Goal: Use online tool/utility: Utilize a website feature to perform a specific function

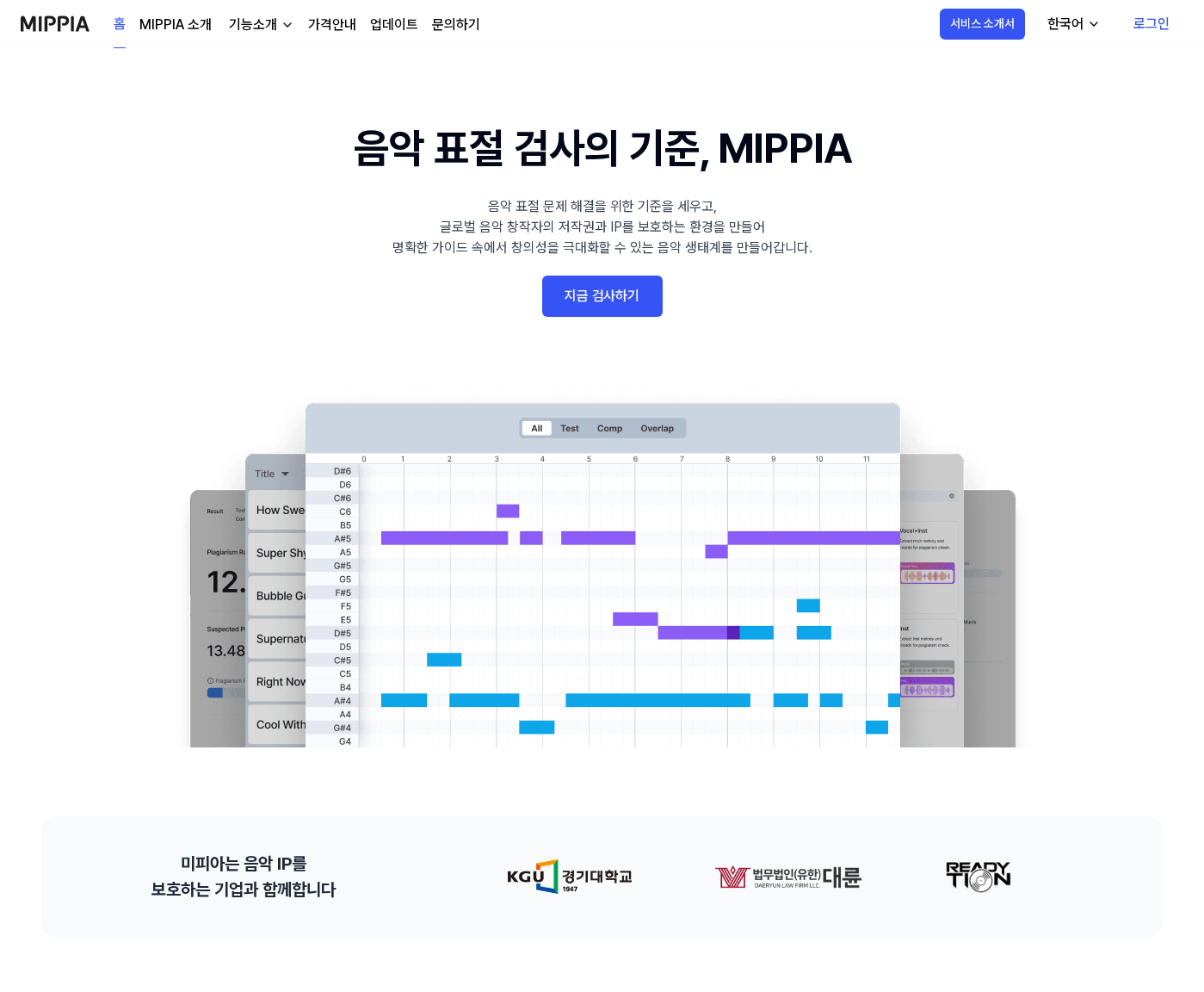
click at [411, 32] on link "업데이트" at bounding box center [394, 25] width 48 height 21
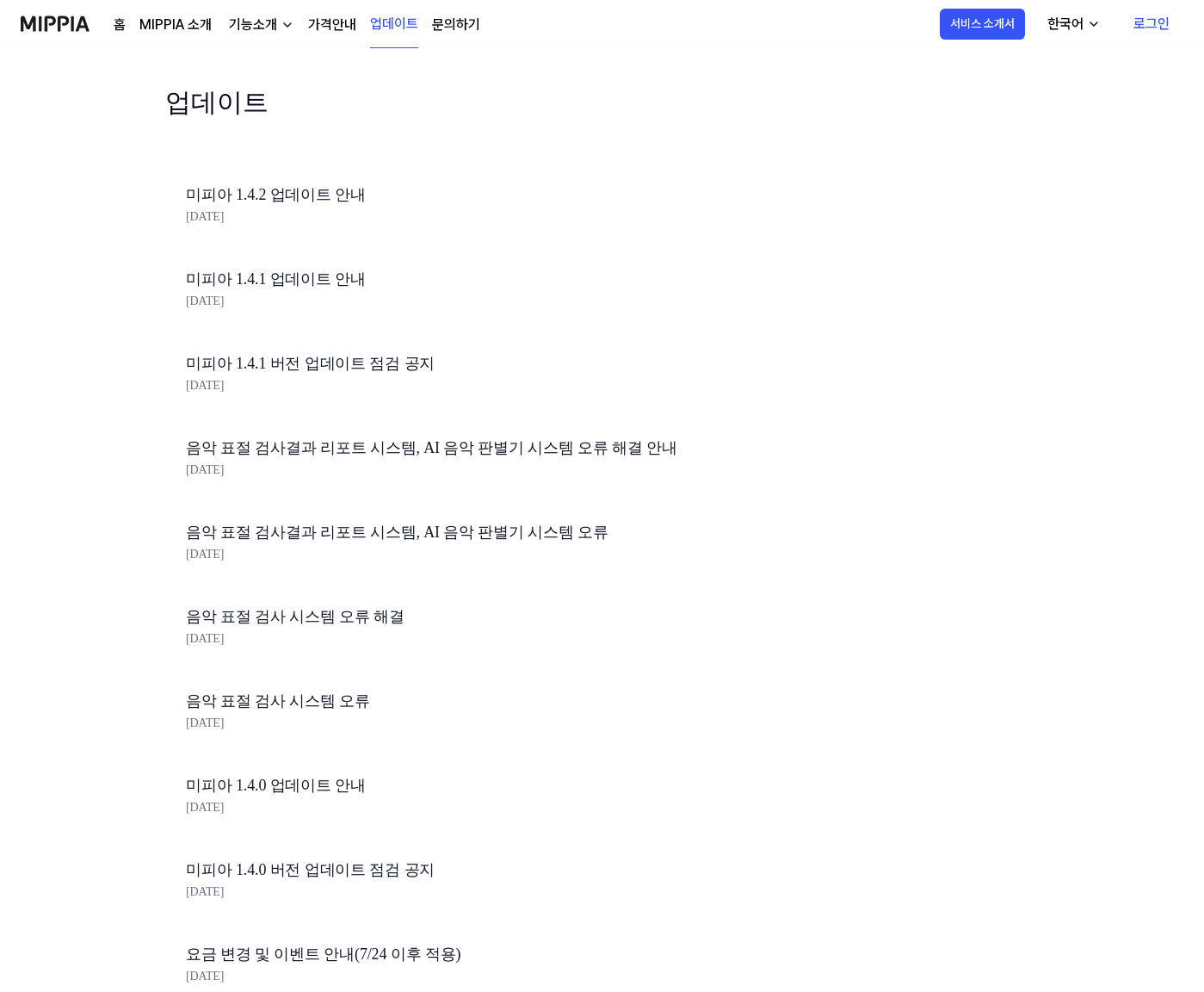
click at [1135, 24] on link "로그인" at bounding box center [1151, 24] width 63 height 48
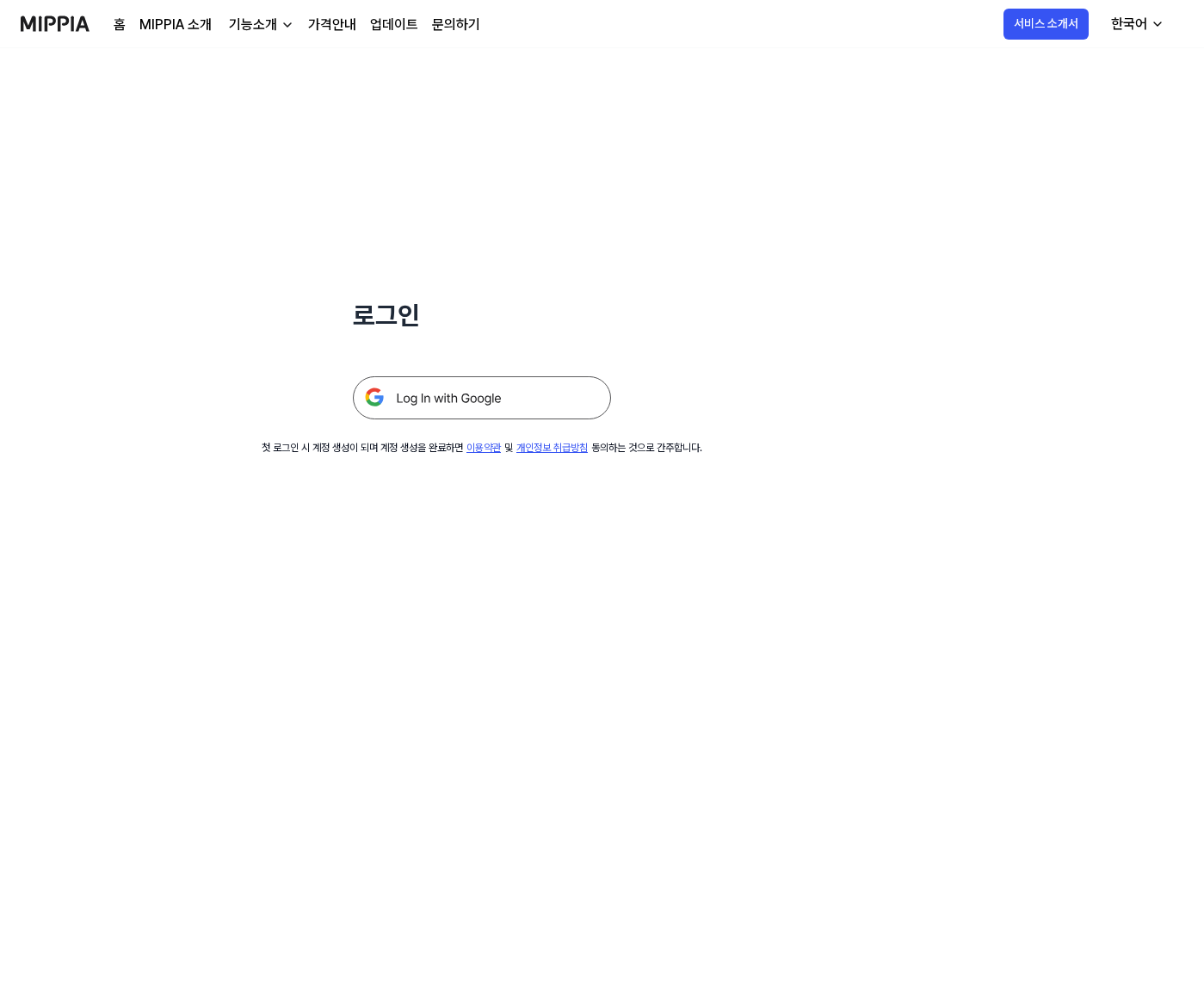
click at [560, 395] on img at bounding box center [482, 398] width 258 height 43
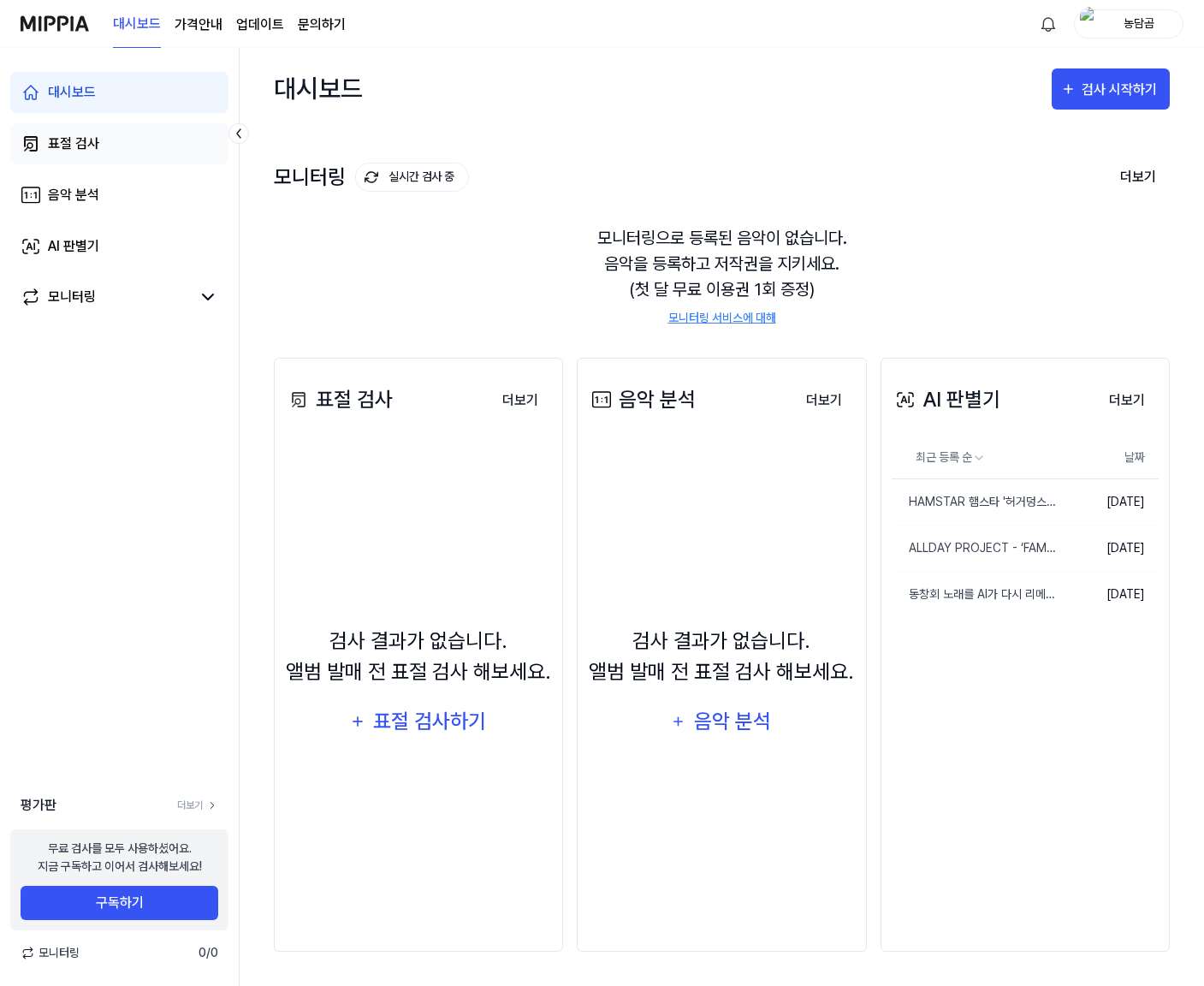
click at [60, 145] on div "표절 검사" at bounding box center [74, 144] width 52 height 21
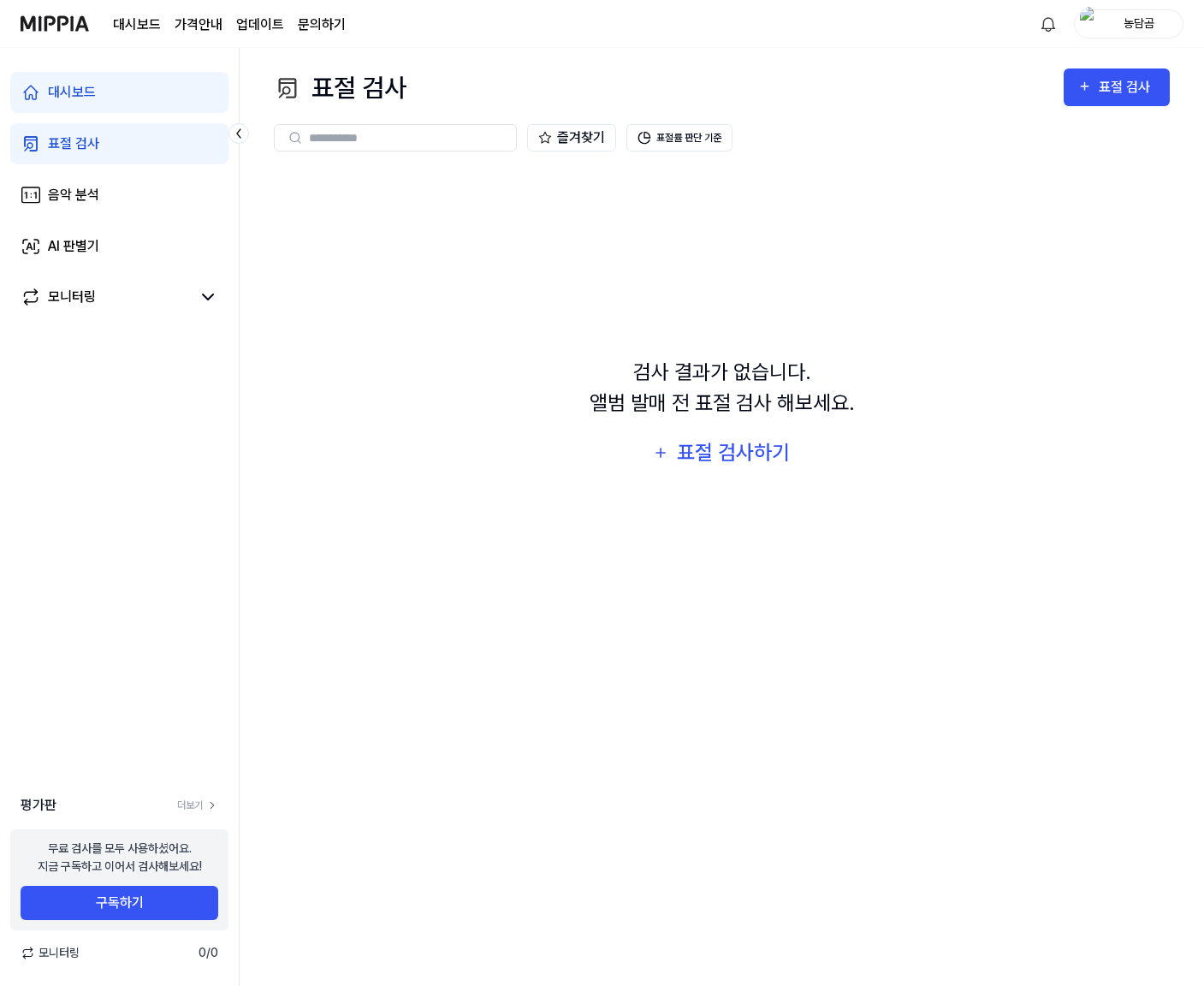
click at [180, 44] on div "대시보드 가격안내 업데이트 문의하기" at bounding box center [229, 23] width 233 height 47
click at [200, 28] on page\) "가격안내" at bounding box center [199, 25] width 48 height 21
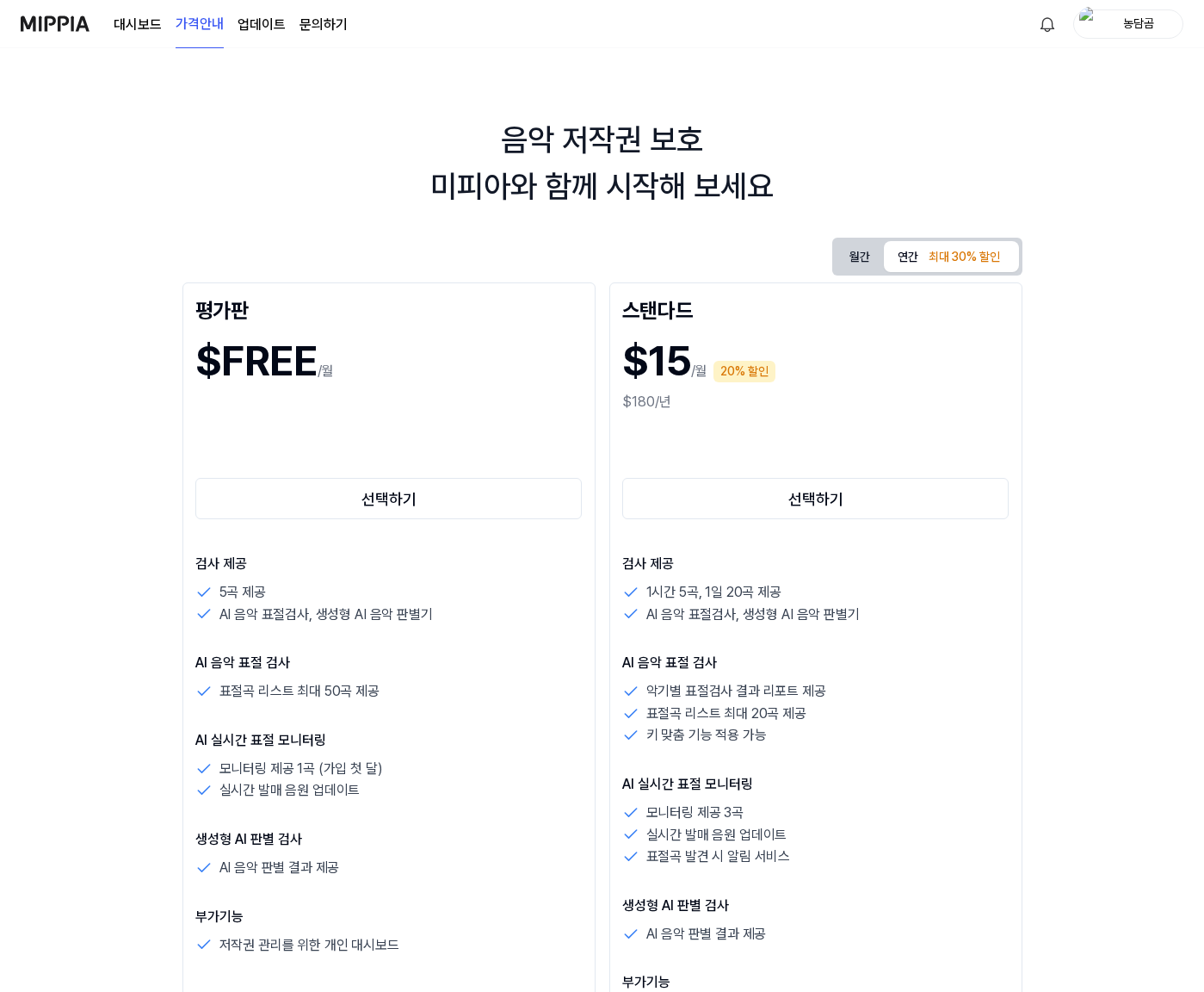
click at [275, 14] on link "업데이트" at bounding box center [261, 25] width 48 height 21
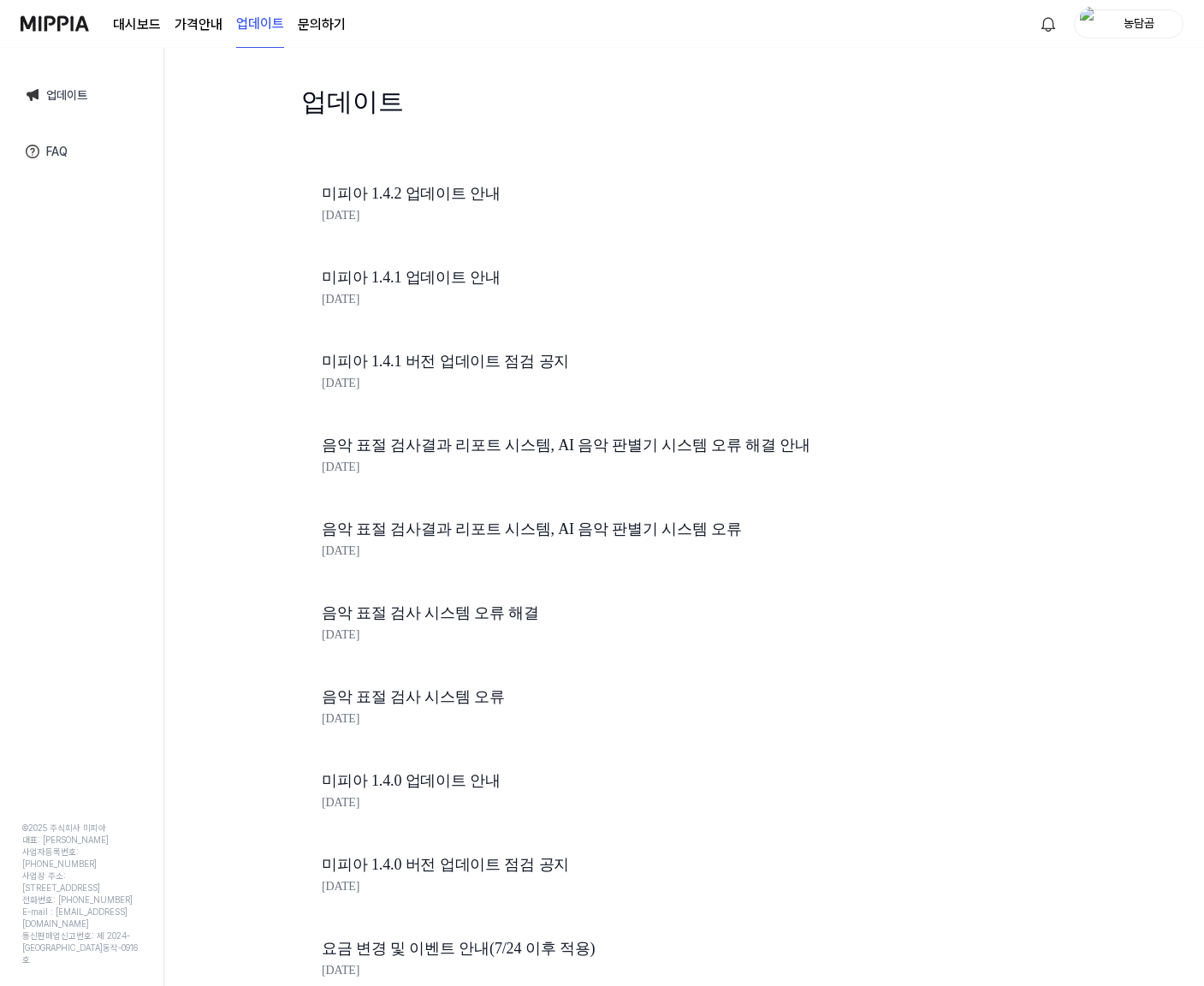
click at [331, 23] on link "문의하기" at bounding box center [322, 25] width 48 height 21
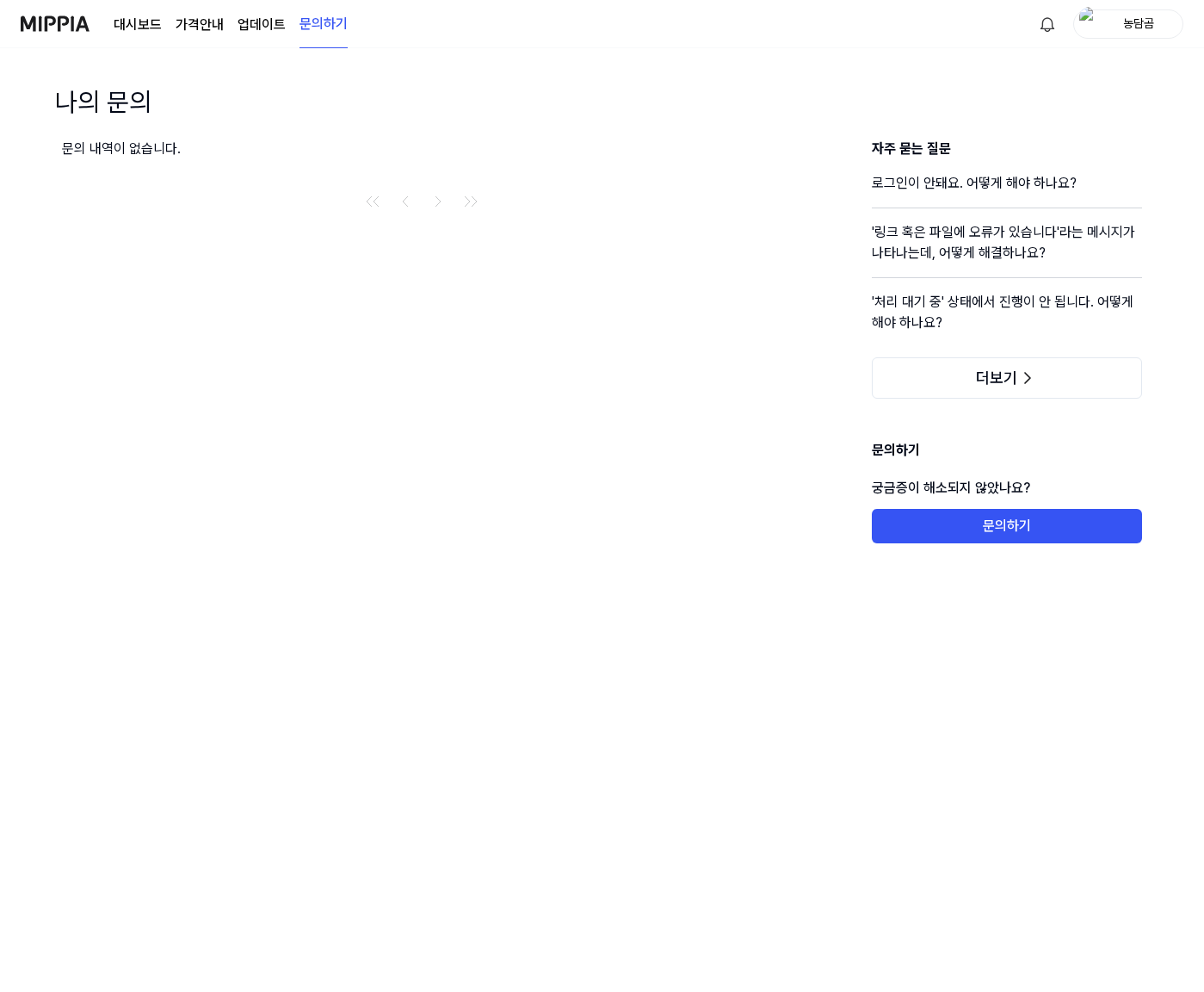
click at [144, 21] on link "대시보드" at bounding box center [137, 25] width 48 height 21
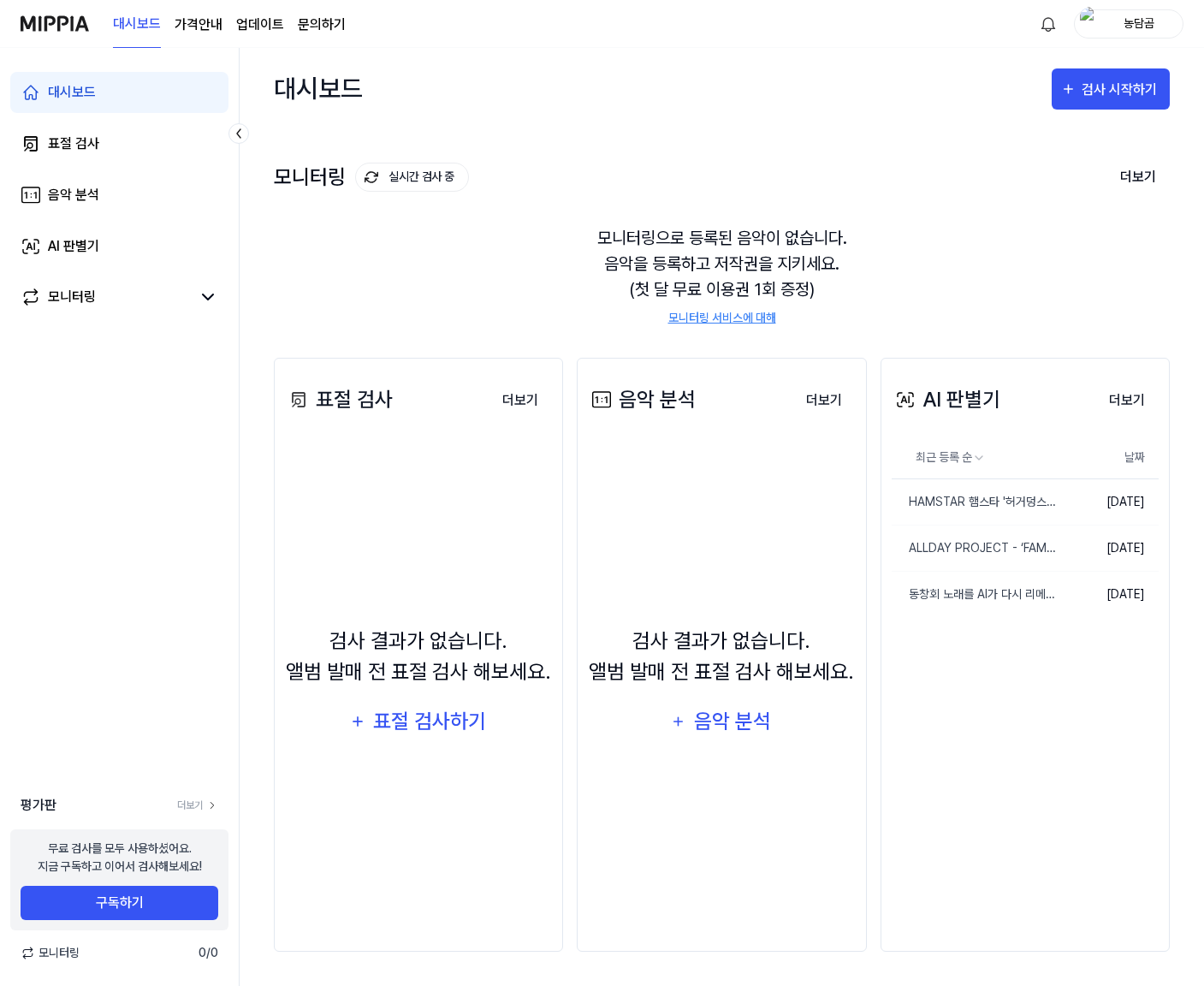
click at [303, 21] on link "문의하기" at bounding box center [322, 25] width 48 height 21
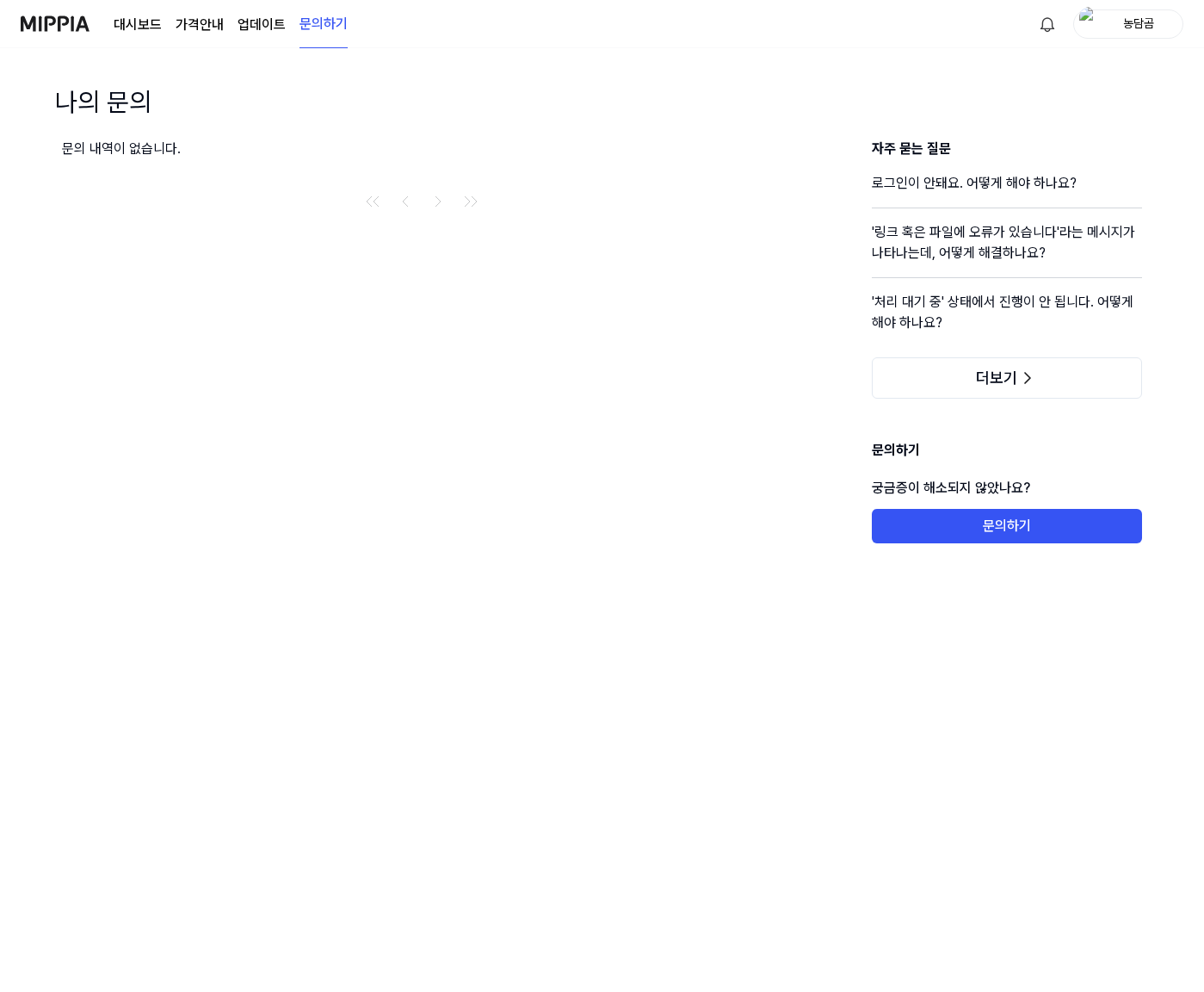
click at [124, 25] on link "대시보드" at bounding box center [137, 25] width 48 height 21
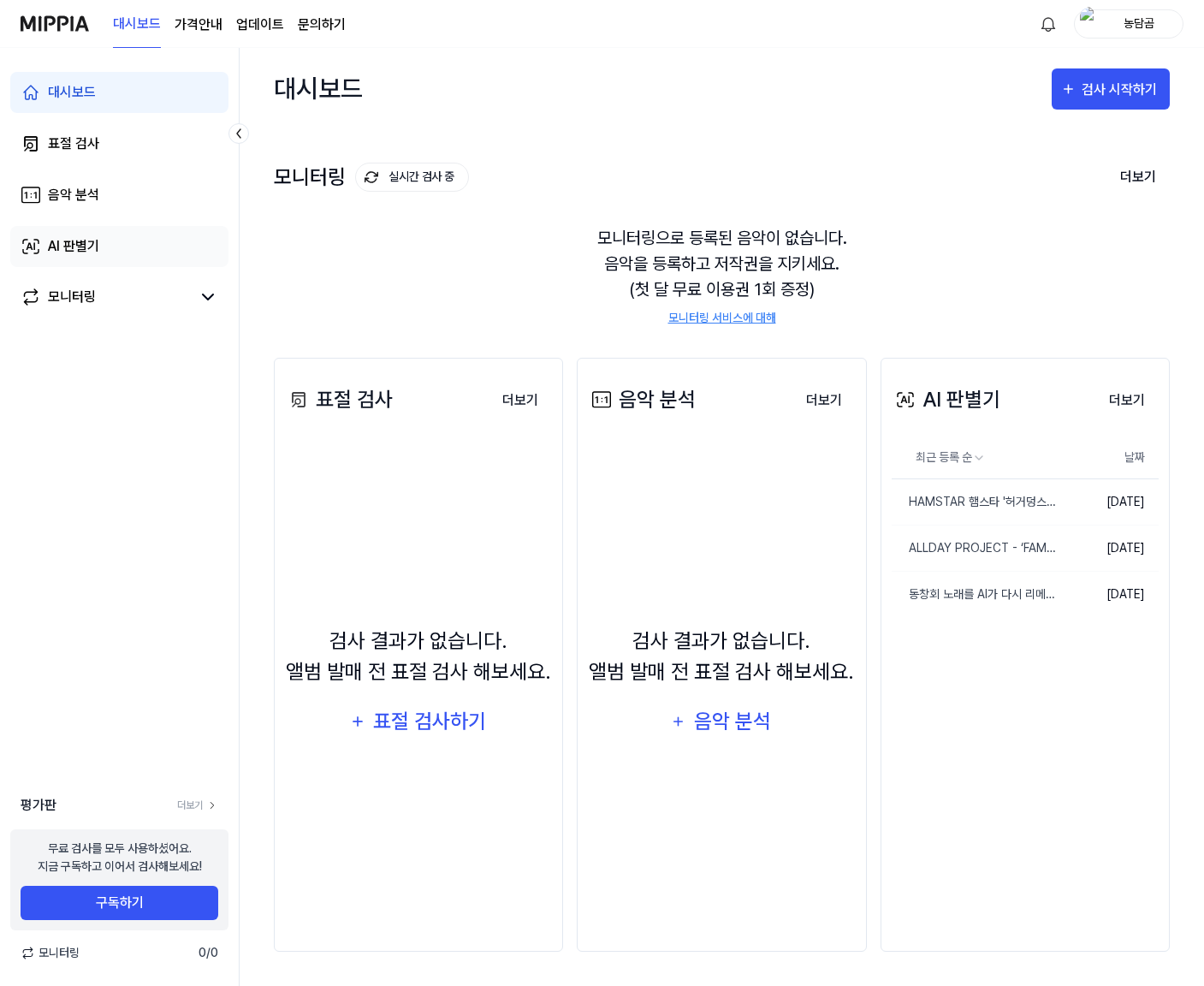
click at [103, 264] on link "AI 판별기" at bounding box center [119, 246] width 219 height 41
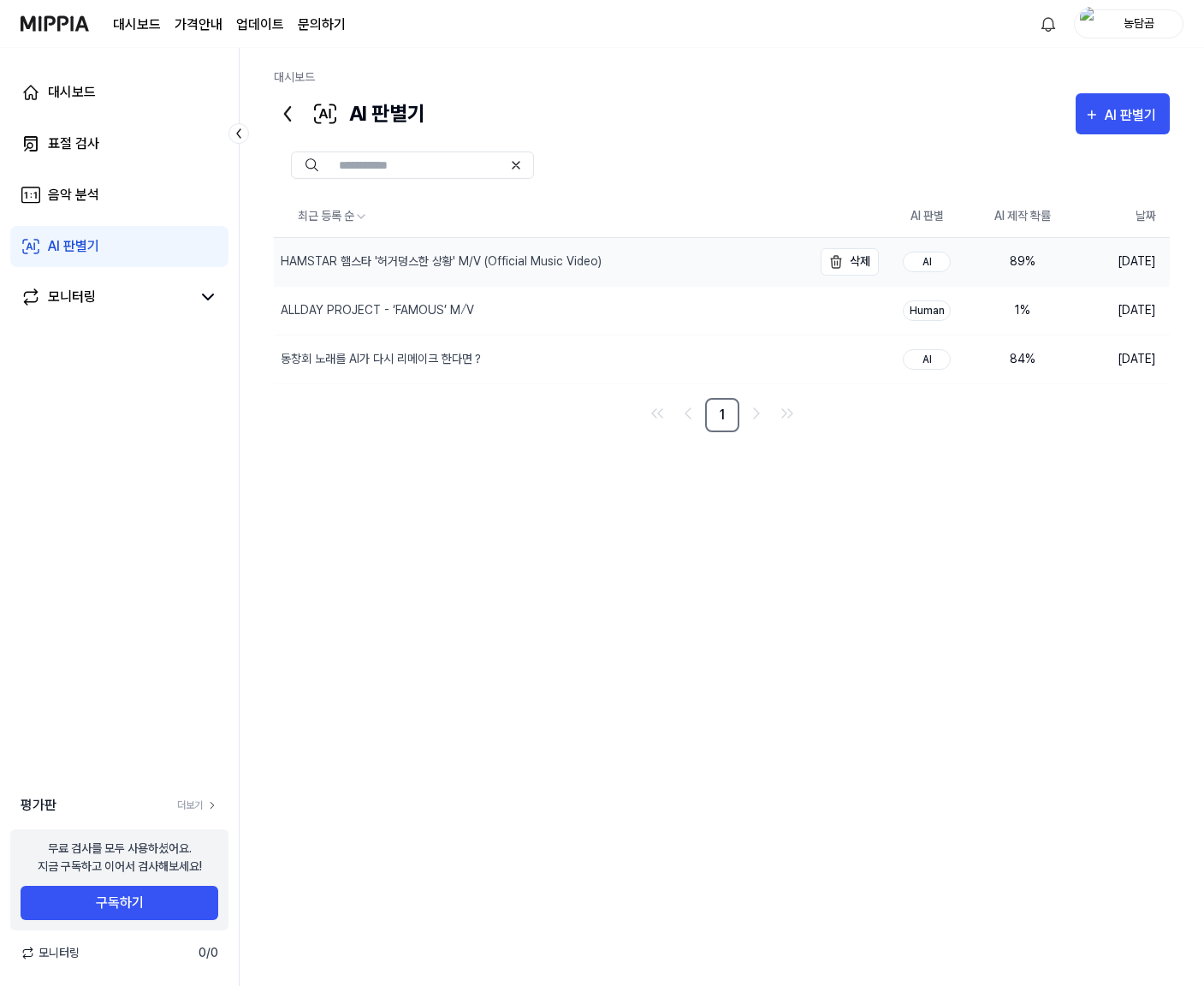
click at [593, 259] on div "HAMSTAR 햄스타 '허거덩스한 상황' M/V (Official Music Video)" at bounding box center [441, 261] width 321 height 18
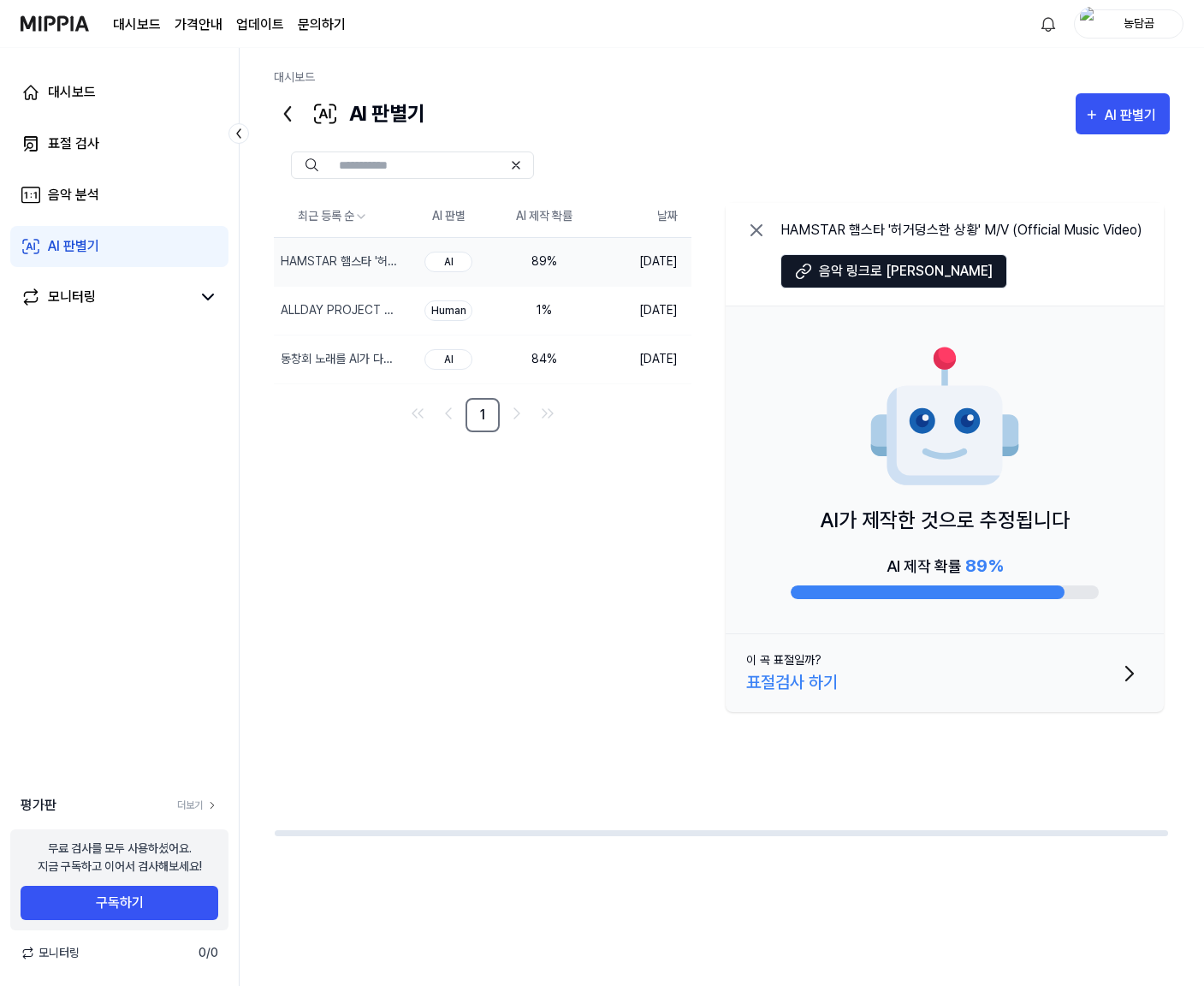
drag, startPoint x: 298, startPoint y: 570, endPoint x: 392, endPoint y: 556, distance: 95.0
click at [298, 570] on div "최근 등록 순 AI 판별 AI 제작 확률 날짜 HAMSTAR 햄스타 '허거덩스한 상황' M/V (Official Music Video) 삭제 …" at bounding box center [723, 515] width 898 height 640
click at [1034, 872] on div "최근 등록 순 AI 판별 AI 제작 확률 날짜 HAMSTAR 햄스타 '허거덩스한 상황' M/V (Official Music Video) 삭제 …" at bounding box center [722, 560] width 897 height 851
